Goal: Task Accomplishment & Management: Manage account settings

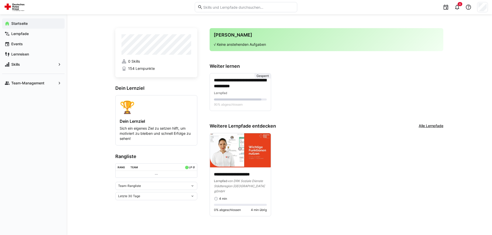
click at [157, 176] on eds-icon at bounding box center [156, 175] width 4 height 4
click at [153, 174] on td at bounding box center [155, 174] width 81 height 7
click at [131, 185] on div "Team-Rangliste" at bounding box center [156, 186] width 82 height 8
click at [131, 198] on div "Team-Rangliste" at bounding box center [156, 198] width 76 height 4
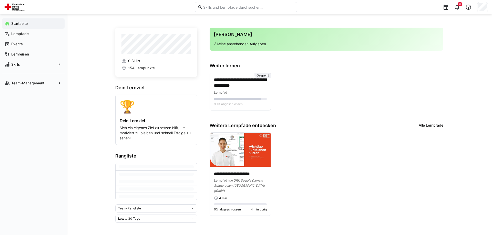
click at [147, 167] on div at bounding box center [156, 166] width 75 height 3
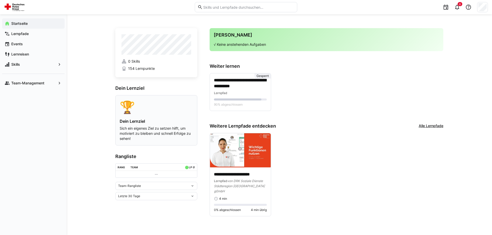
scroll to position [0, 0]
click at [0, 0] on app-navigation-label "Team-Management" at bounding box center [0, 0] width 0 height 0
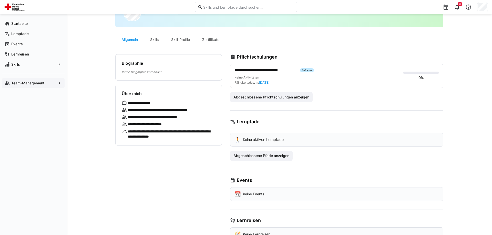
scroll to position [47, 0]
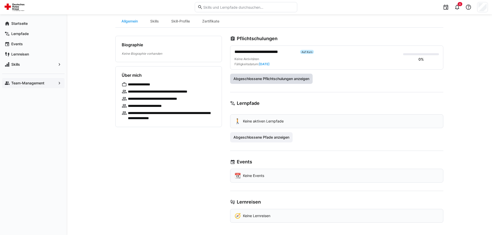
click at [289, 83] on span "Abgeschlossene Pflichtschulungen anzeigen" at bounding box center [271, 79] width 82 height 10
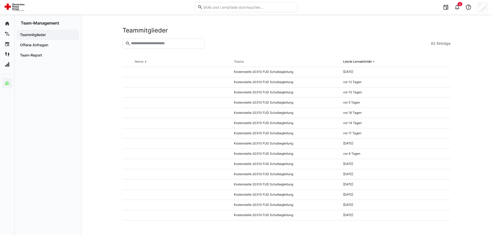
click at [37, 30] on div "Teammitglieder" at bounding box center [48, 35] width 62 height 10
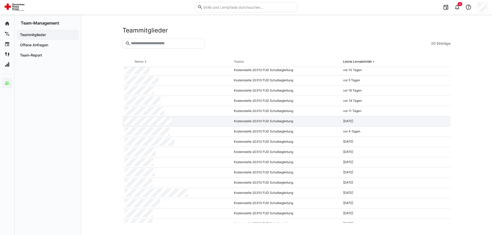
scroll to position [49, 0]
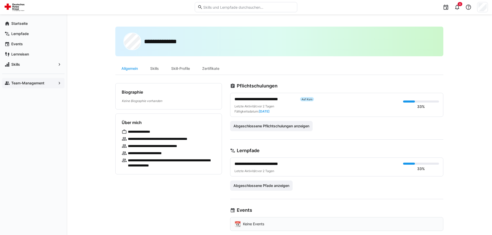
scroll to position [48, 0]
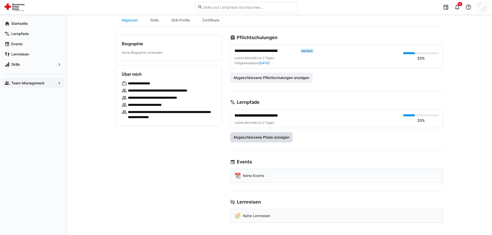
click at [262, 137] on span "Abgeschlossene Pfade anzeigen" at bounding box center [260, 137] width 57 height 5
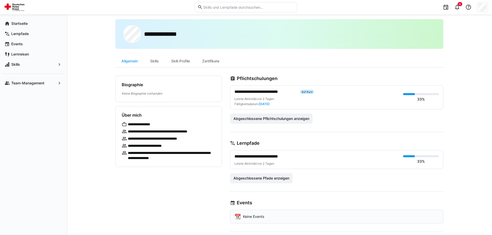
scroll to position [48, 0]
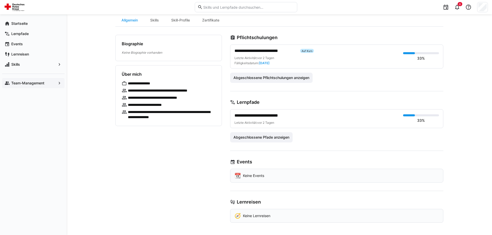
click at [0, 0] on app-navigation-label "Team-Management" at bounding box center [0, 0] width 0 height 0
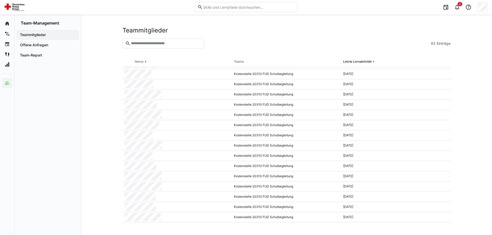
scroll to position [479, 0]
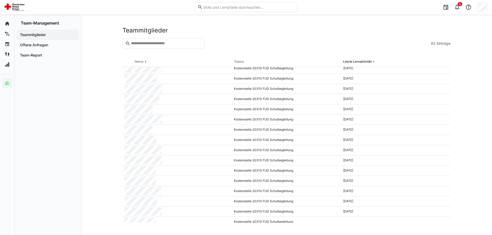
scroll to position [479, 0]
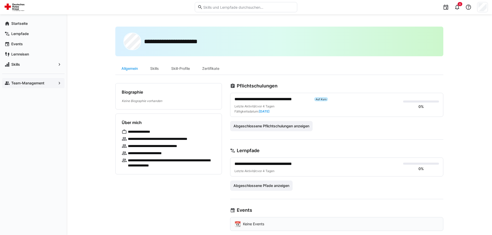
scroll to position [48, 0]
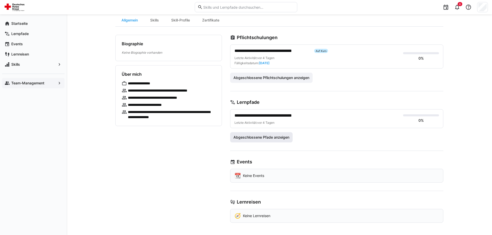
click at [249, 138] on span "Abgeschlossene Pfade anzeigen" at bounding box center [260, 137] width 57 height 5
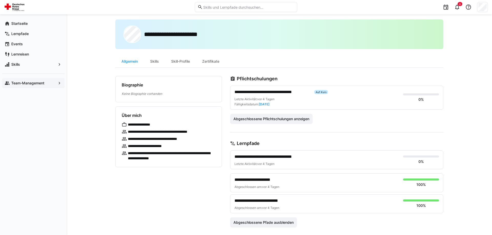
scroll to position [0, 0]
